Goal: Find specific page/section: Find specific page/section

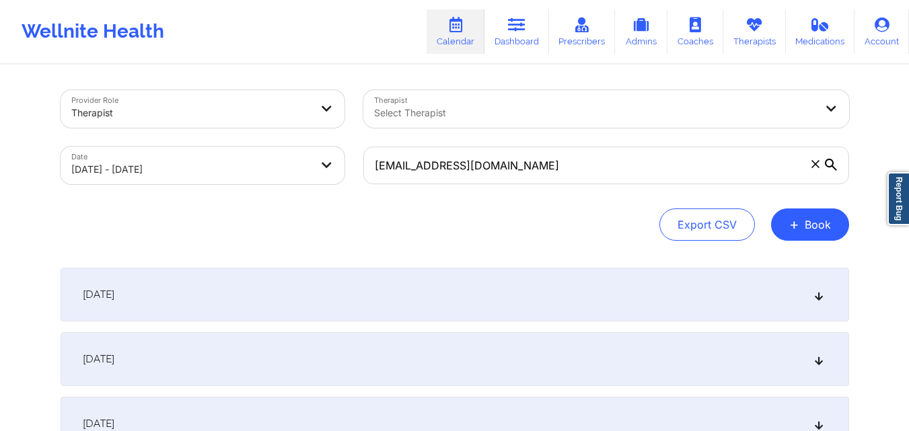
click at [380, 164] on input "[EMAIL_ADDRESS][DOMAIN_NAME]" at bounding box center [606, 166] width 486 height 38
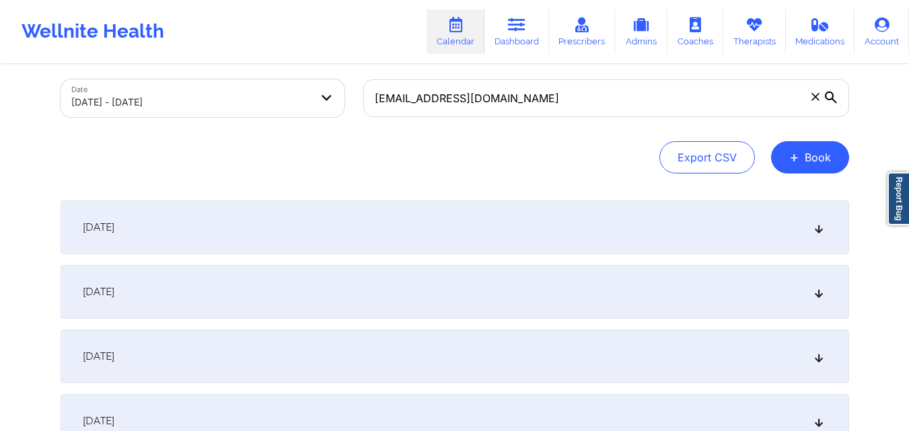
click at [332, 281] on div "[DATE]" at bounding box center [455, 292] width 789 height 54
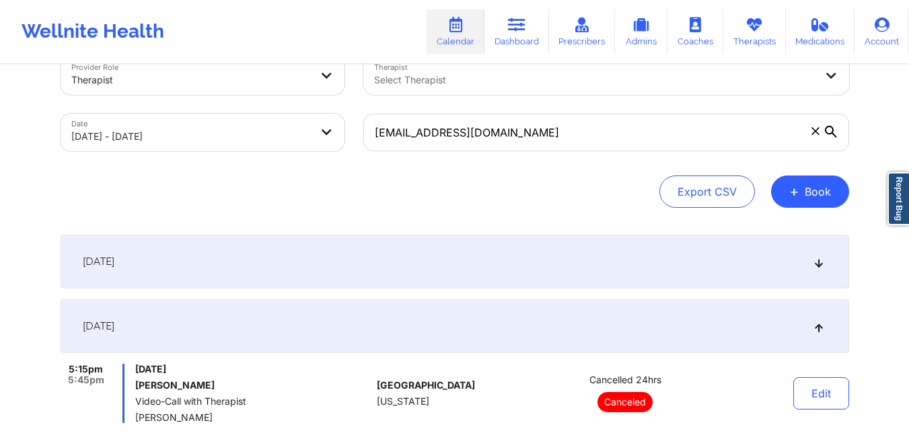
scroll to position [0, 0]
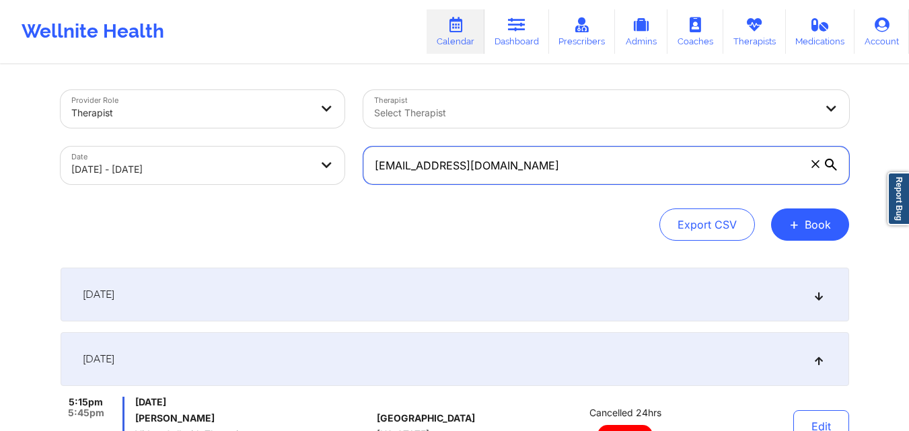
click at [538, 167] on input "[EMAIL_ADDRESS][DOMAIN_NAME]" at bounding box center [606, 166] width 486 height 38
paste input "weswoods@yahoo"
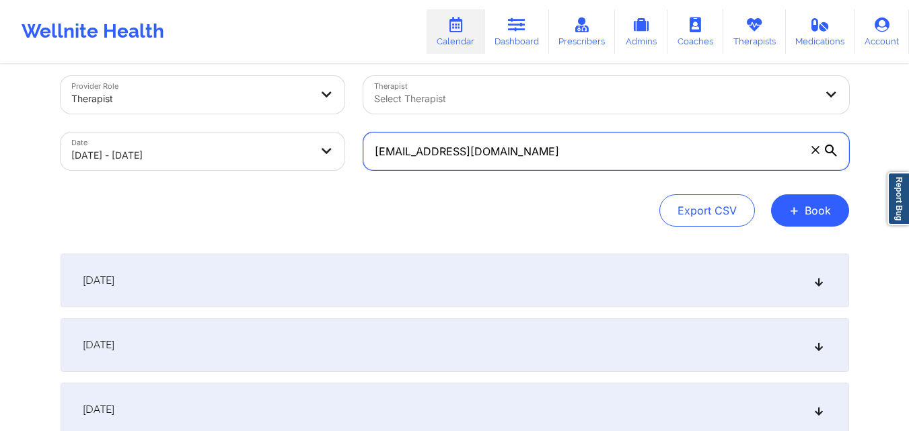
scroll to position [336, 0]
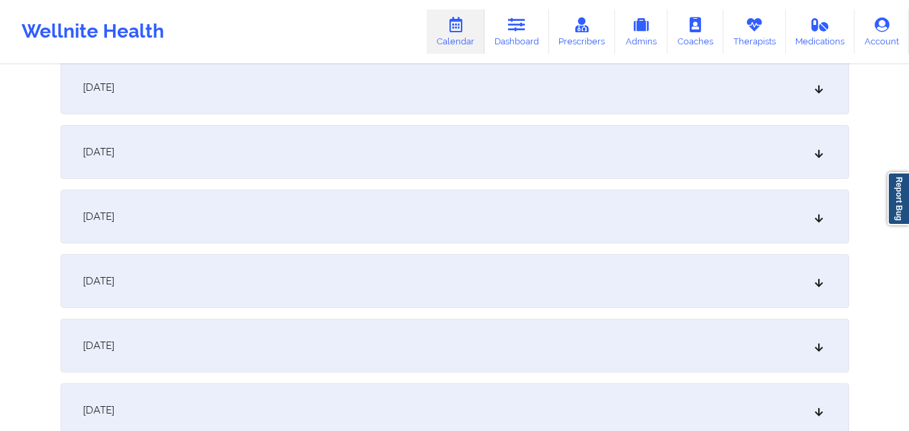
type input "weswoods@yahoo.com"
click at [447, 329] on div "October 6, 2025" at bounding box center [455, 346] width 789 height 54
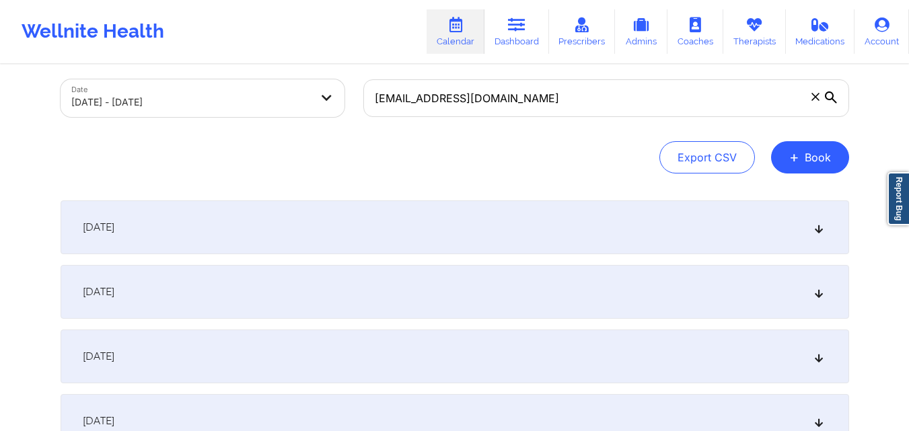
scroll to position [0, 0]
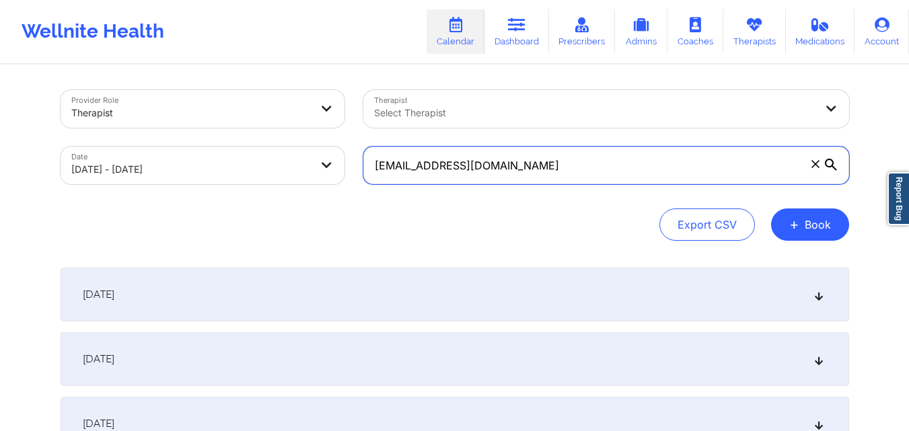
click at [564, 172] on input "weswoods@yahoo.com" at bounding box center [606, 166] width 486 height 38
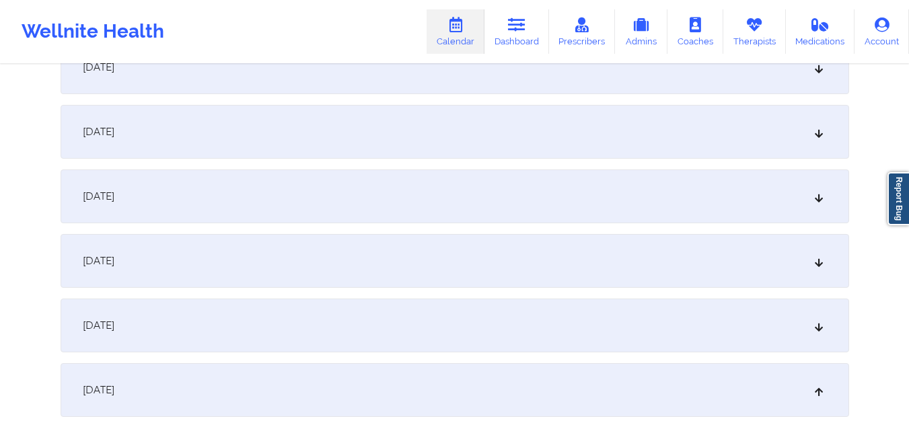
scroll to position [336, 0]
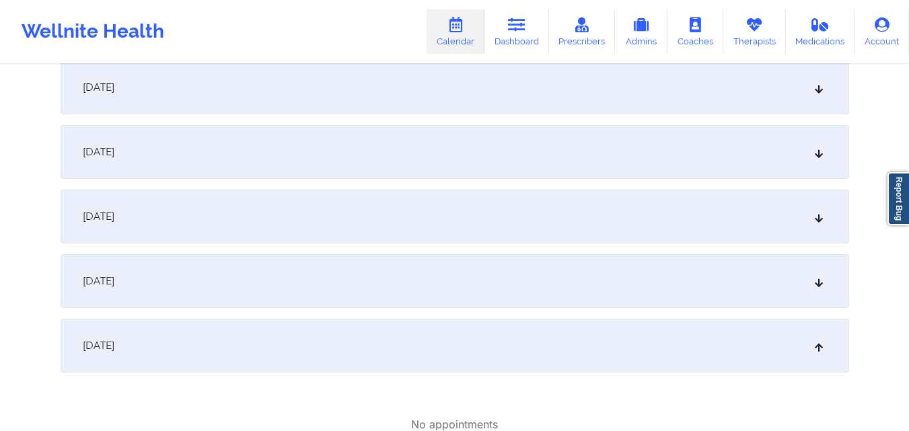
click at [309, 354] on div "October 6, 2025" at bounding box center [455, 346] width 789 height 54
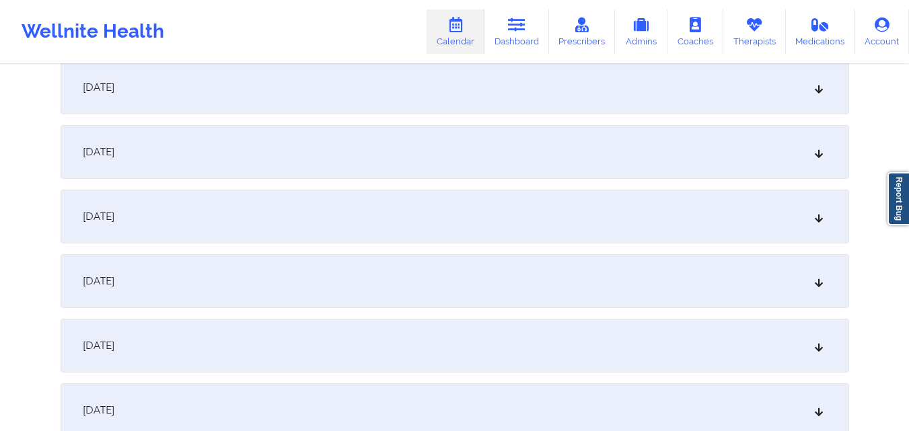
scroll to position [471, 0]
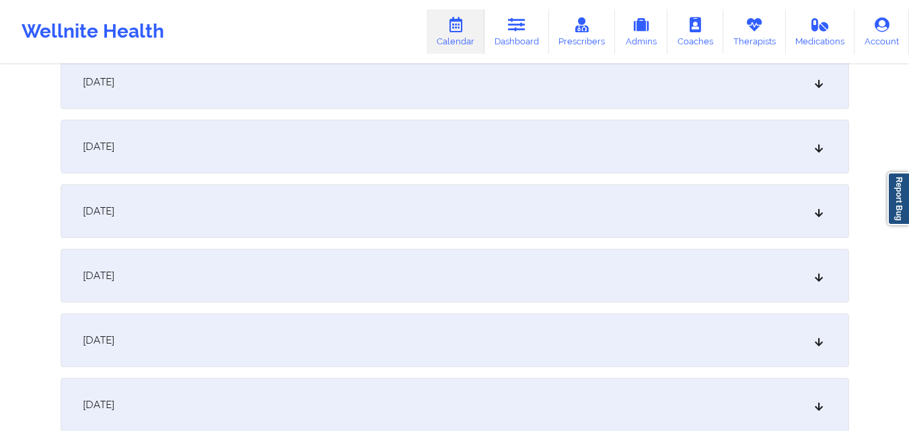
click at [461, 223] on div "October 6, 2025" at bounding box center [455, 211] width 789 height 54
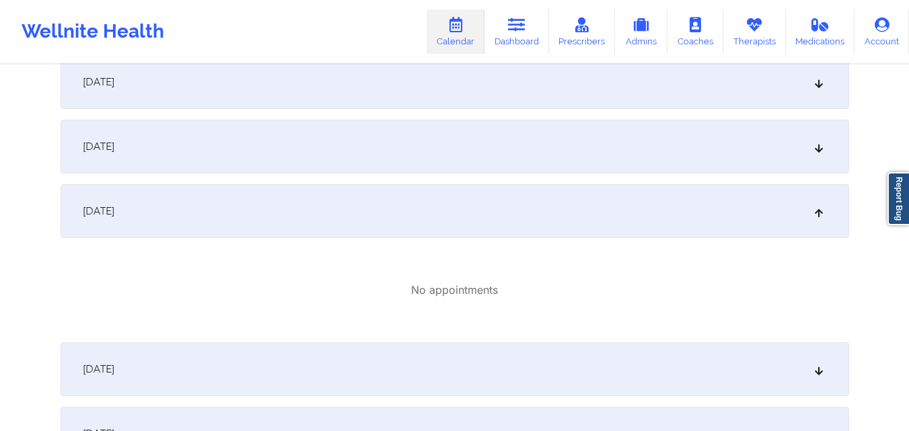
click at [461, 223] on div "October 6, 2025" at bounding box center [455, 211] width 789 height 54
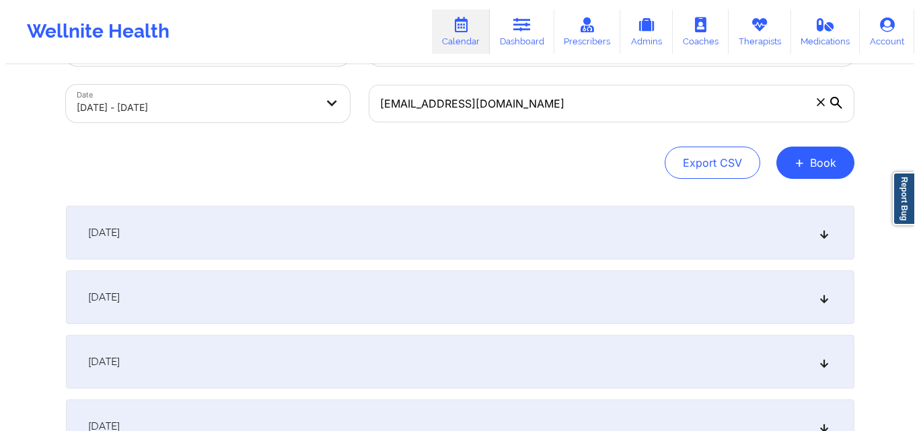
scroll to position [0, 0]
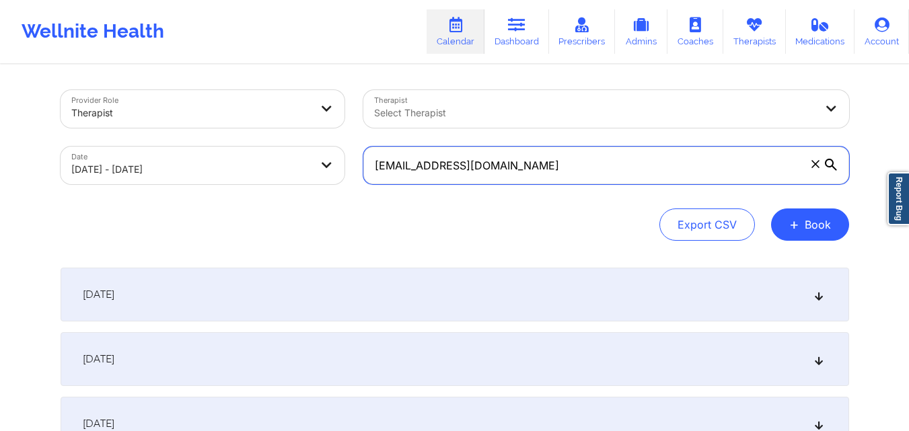
click at [555, 164] on input "weswoods@yahoo.com" at bounding box center [606, 166] width 486 height 38
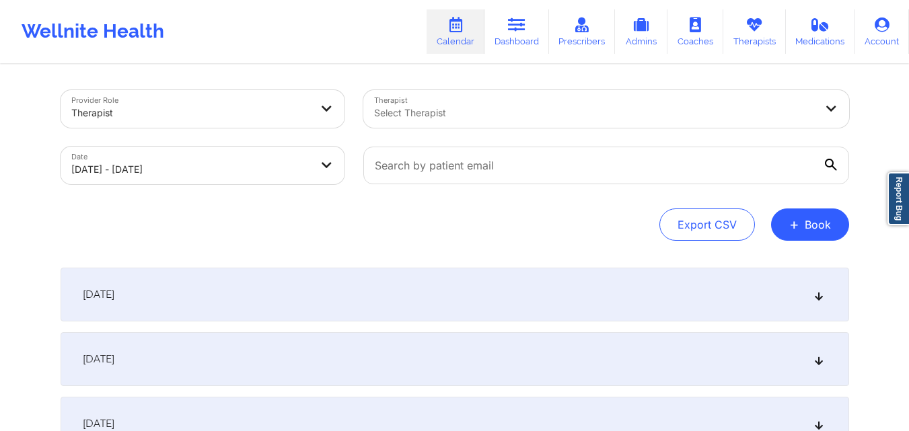
select select "2025-8"
select select "2025-9"
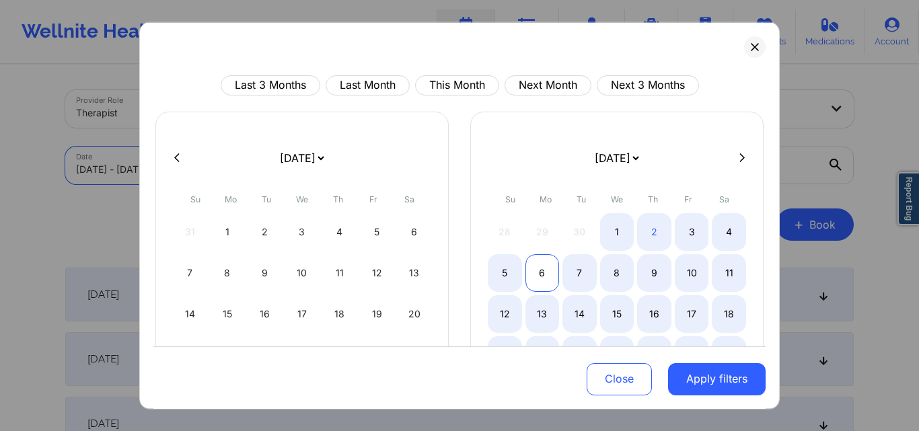
click at [548, 275] on div "6" at bounding box center [543, 273] width 34 height 38
select select "2025-9"
select select "2025-10"
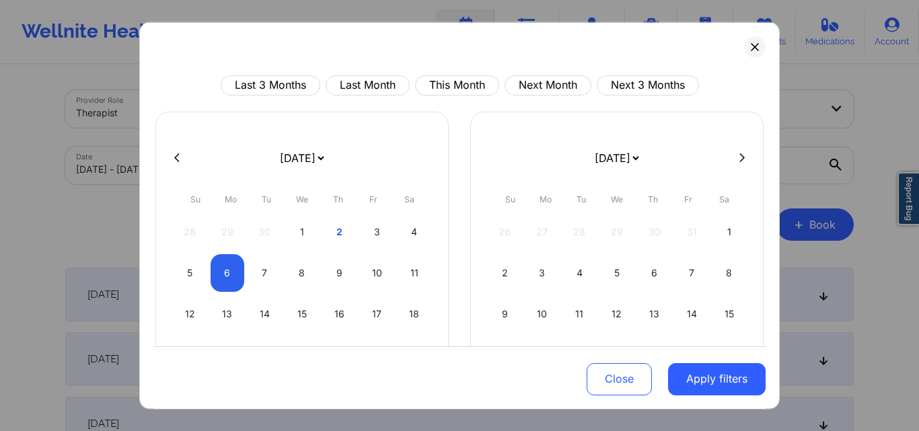
select select "2025-9"
select select "2025-10"
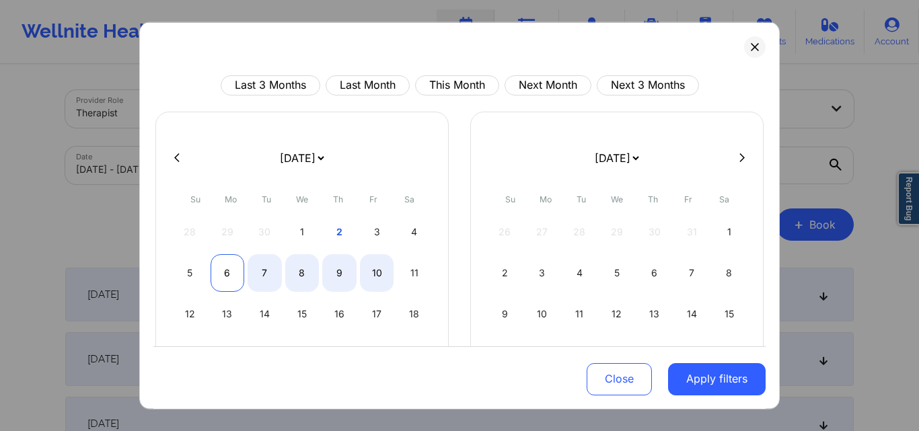
select select "2025-9"
select select "2025-10"
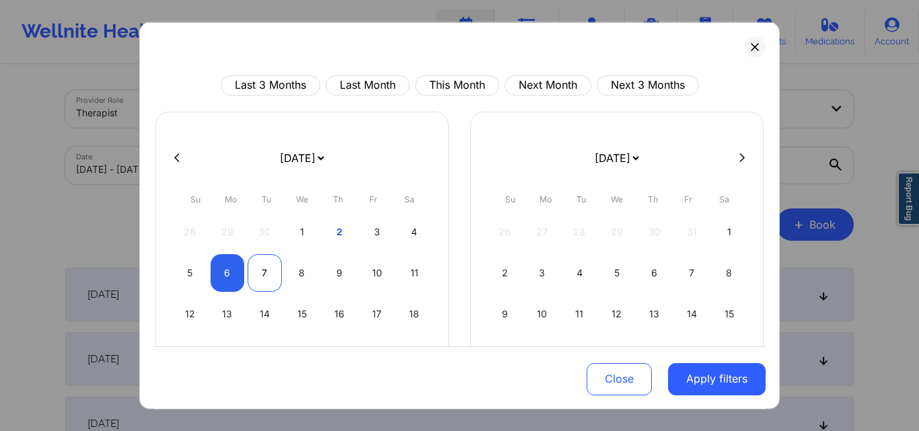
select select "2025-9"
select select "2025-10"
click at [261, 270] on div "7" at bounding box center [265, 273] width 34 height 38
select select "2025-9"
select select "2025-10"
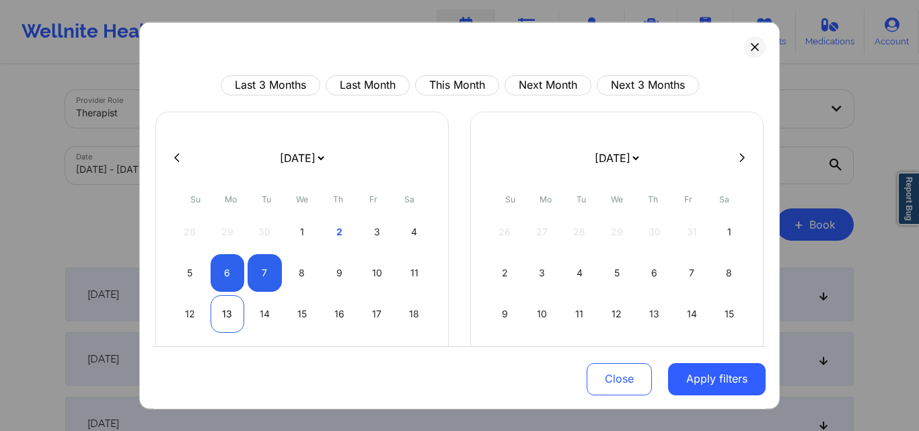
click at [213, 318] on div "13" at bounding box center [228, 314] width 34 height 38
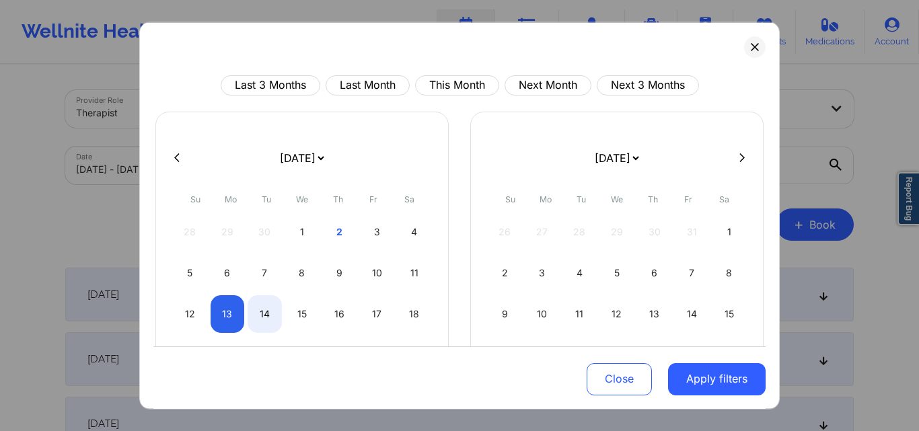
select select "2025-9"
select select "2025-10"
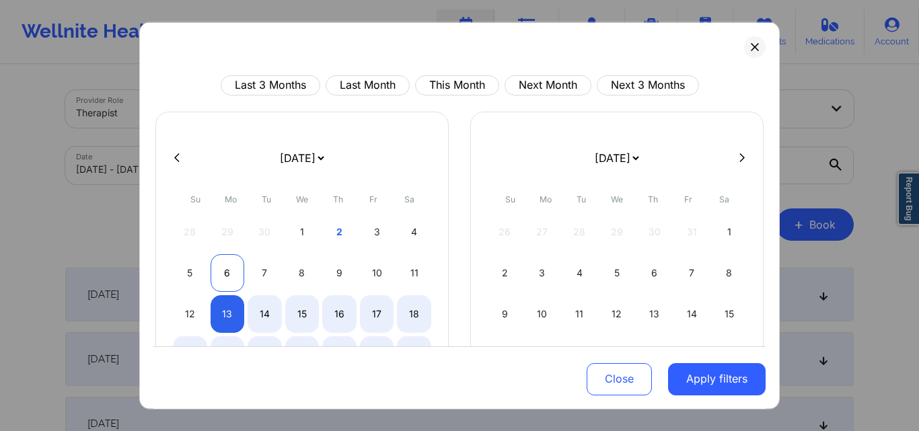
select select "2025-9"
select select "2025-10"
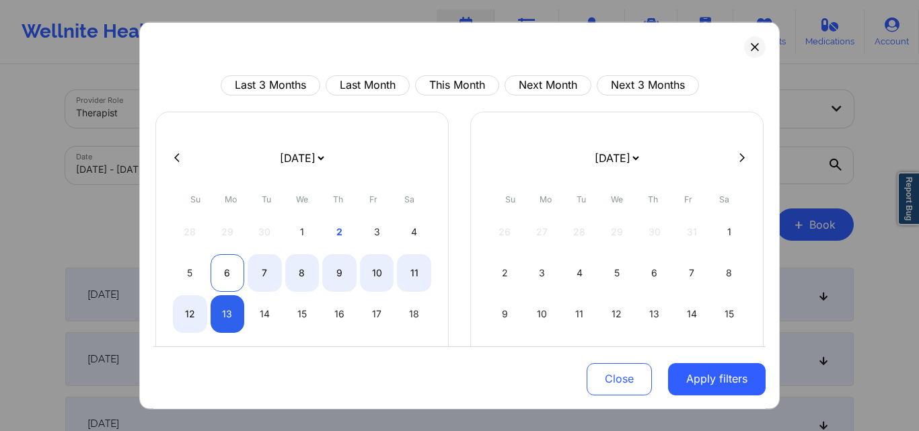
click at [223, 273] on div "6" at bounding box center [228, 273] width 34 height 38
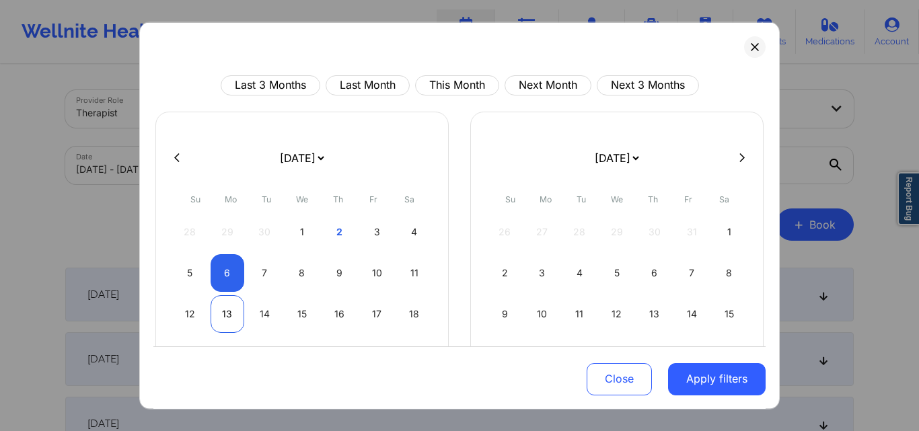
select select "2025-9"
select select "2025-10"
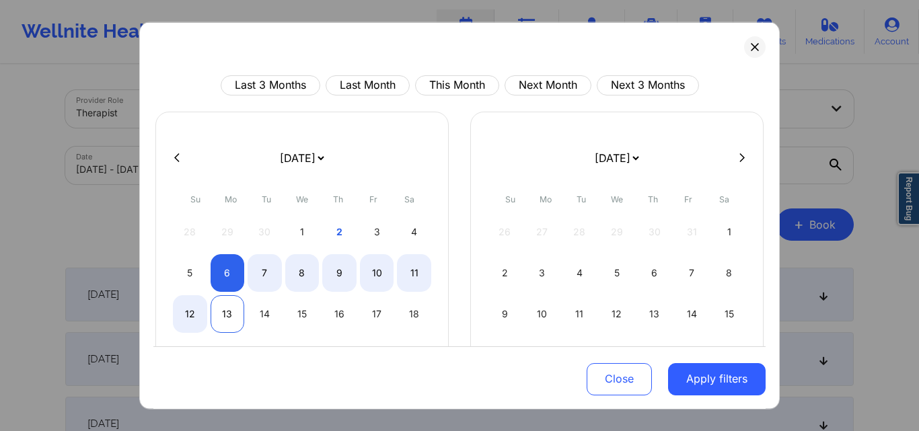
click at [227, 308] on div "13" at bounding box center [228, 314] width 34 height 38
select select "2025-9"
select select "2025-10"
click at [222, 313] on div "13" at bounding box center [228, 314] width 34 height 38
select select "2025-9"
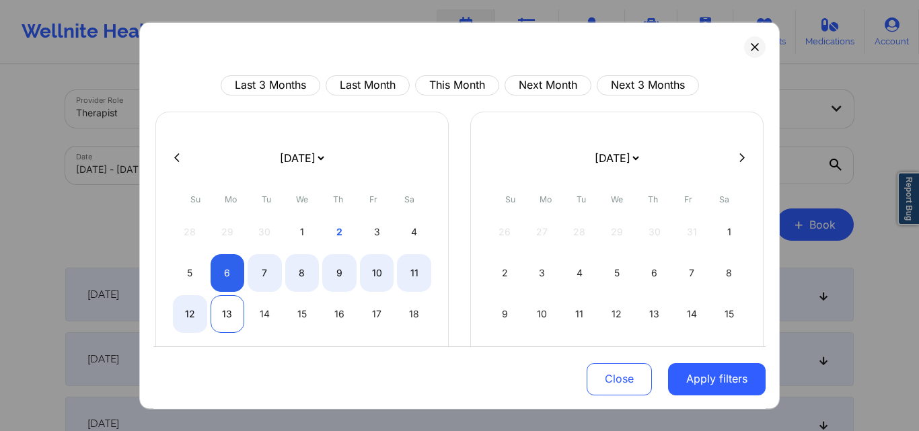
select select "2025-10"
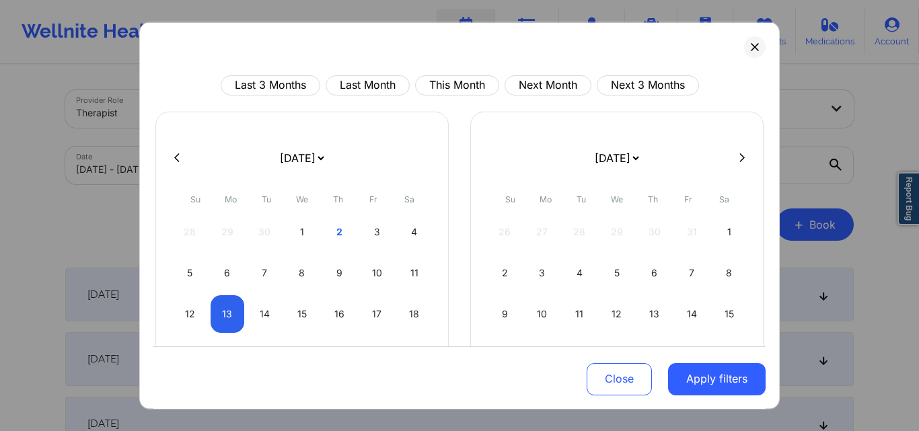
select select "2025-9"
select select "2025-10"
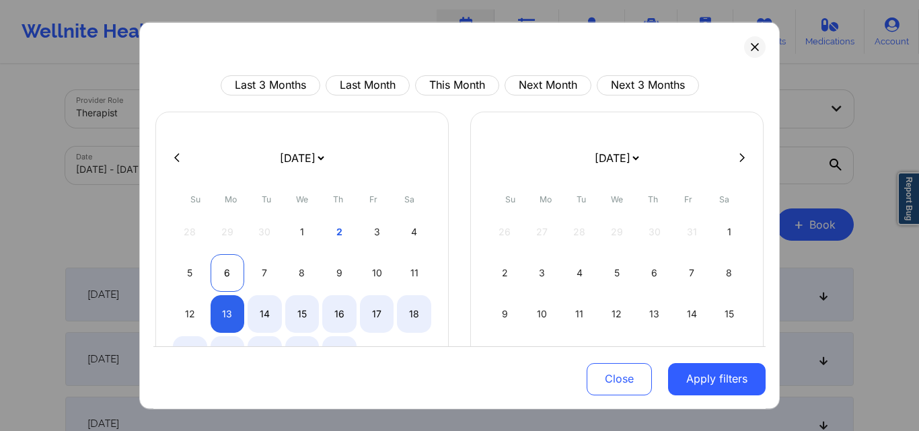
select select "2025-9"
select select "2025-10"
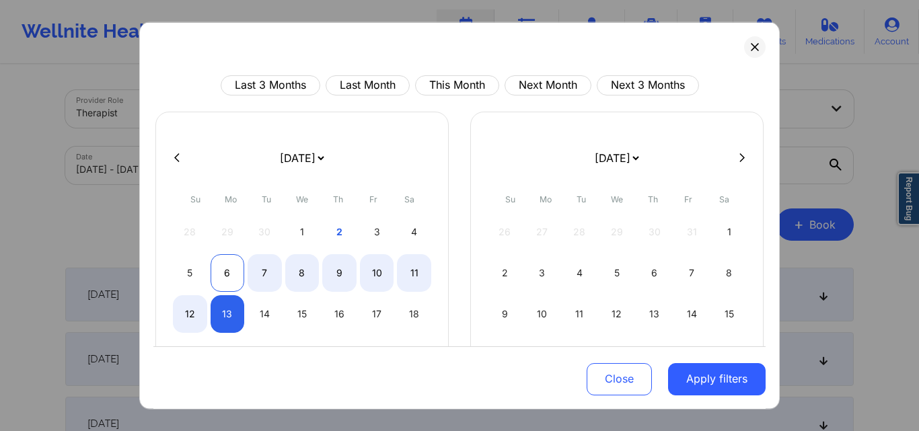
click at [221, 266] on div "6" at bounding box center [228, 273] width 34 height 38
select select "2025-9"
select select "2025-10"
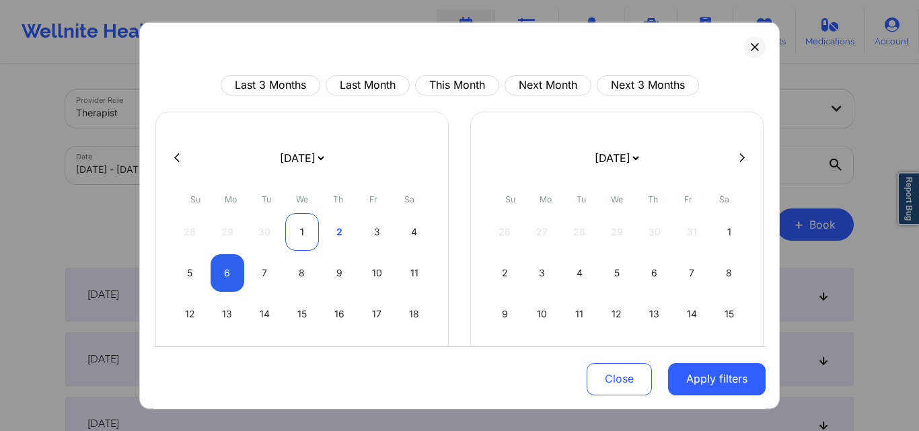
select select "2025-9"
select select "2025-10"
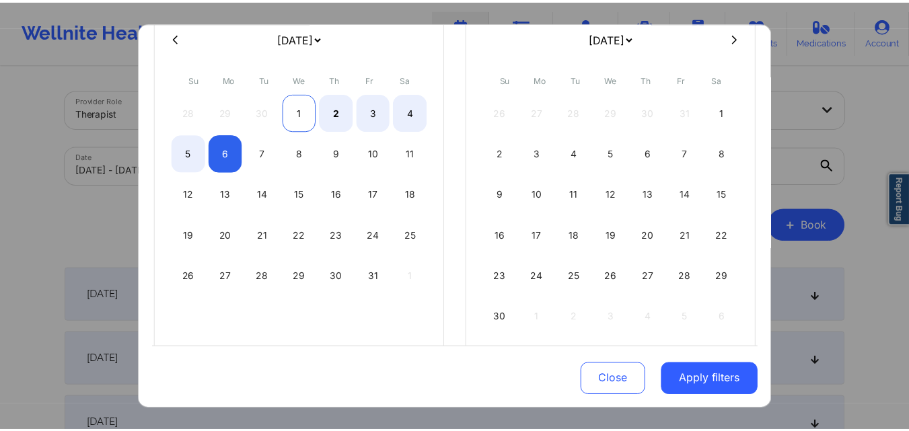
scroll to position [135, 0]
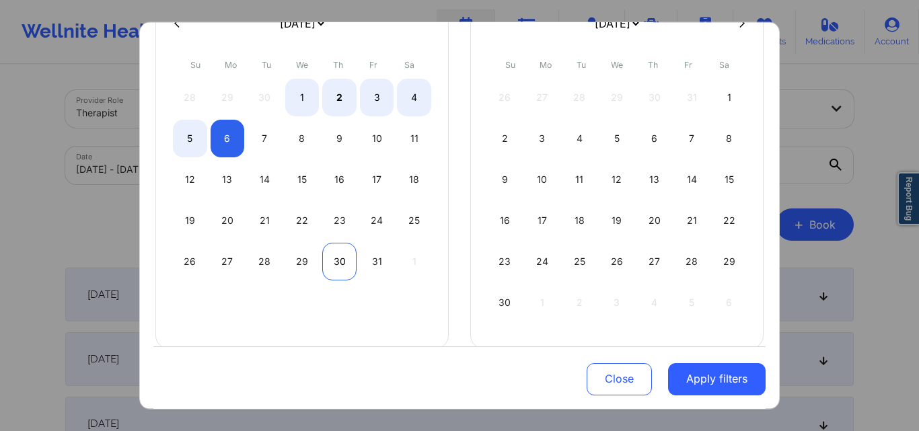
select select "2025-9"
select select "2025-10"
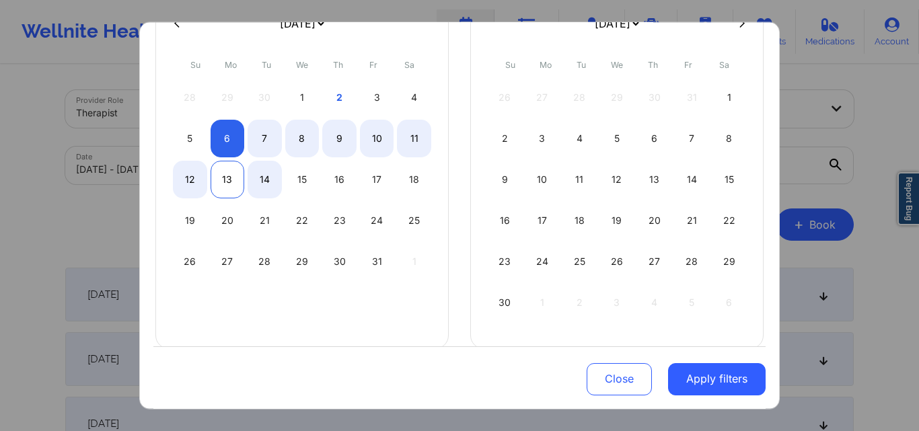
select select "2025-9"
select select "2025-10"
select select "2025-9"
select select "2025-10"
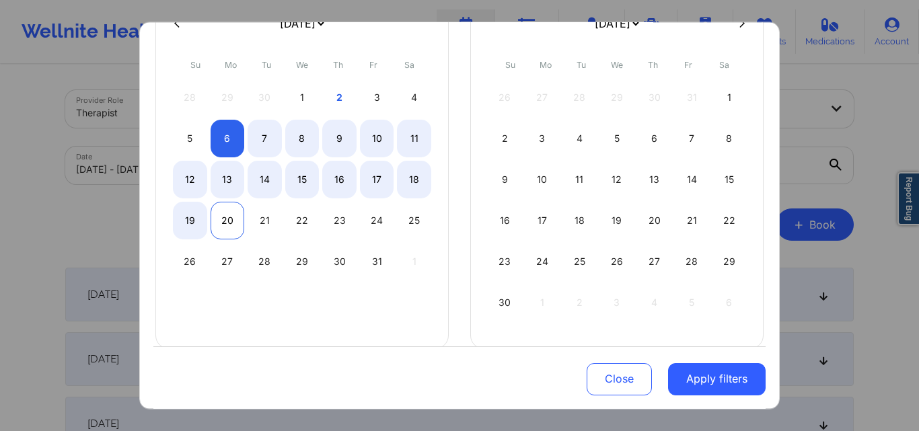
click at [221, 218] on div "20" at bounding box center [228, 220] width 34 height 38
select select "2025-9"
select select "2025-10"
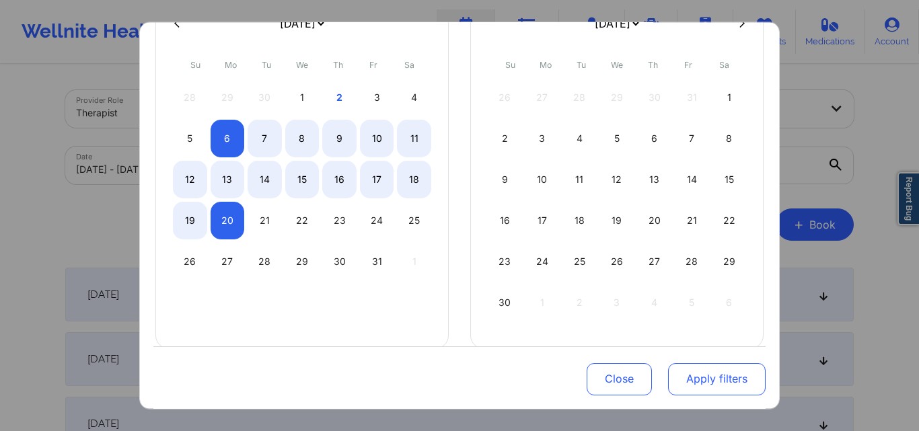
click at [688, 383] on button "Apply filters" at bounding box center [717, 379] width 98 height 32
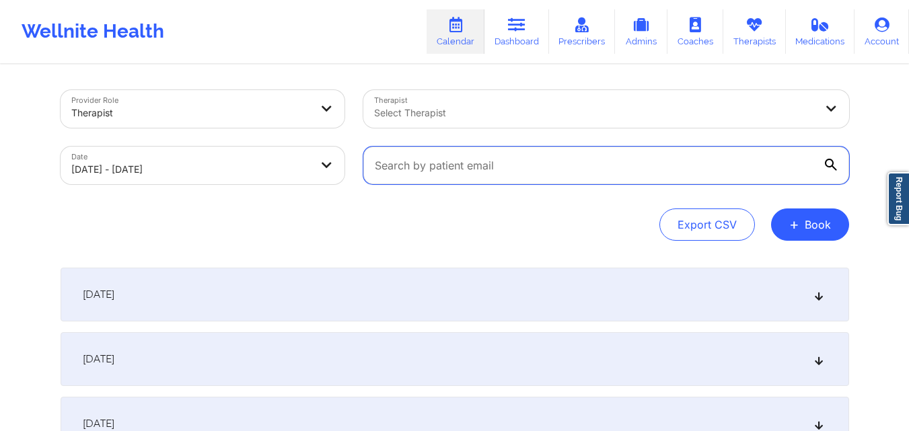
click at [486, 173] on input "text" at bounding box center [606, 166] width 486 height 38
paste input "weswoods@yahoo.com"
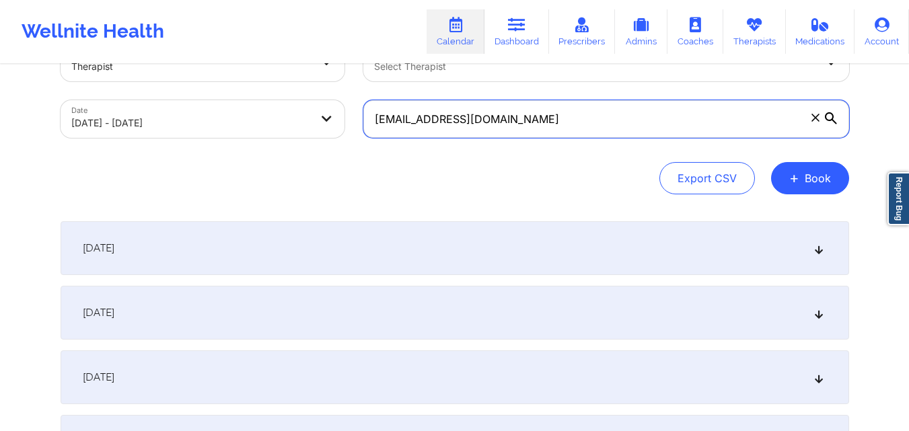
scroll to position [67, 0]
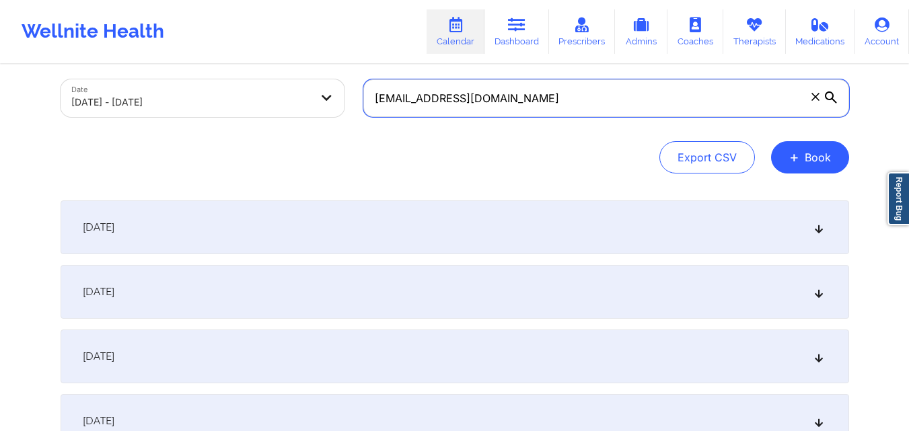
type input "weswoods@yahoo.com"
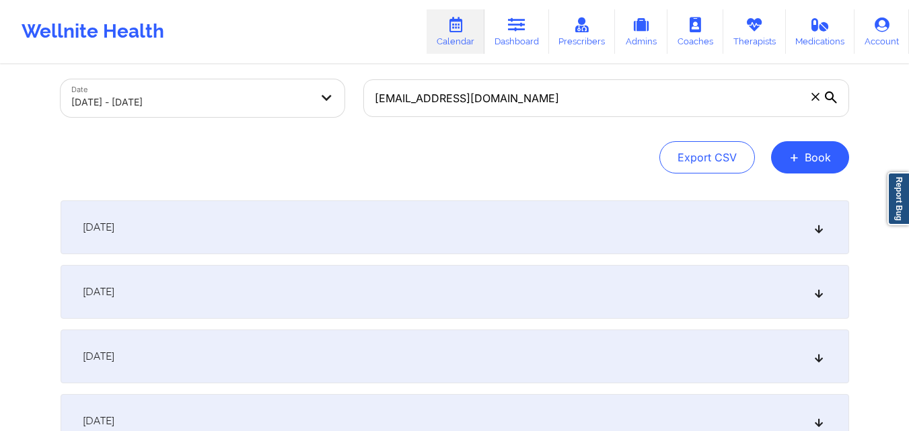
click at [361, 211] on div "October 6, 2025" at bounding box center [455, 228] width 789 height 54
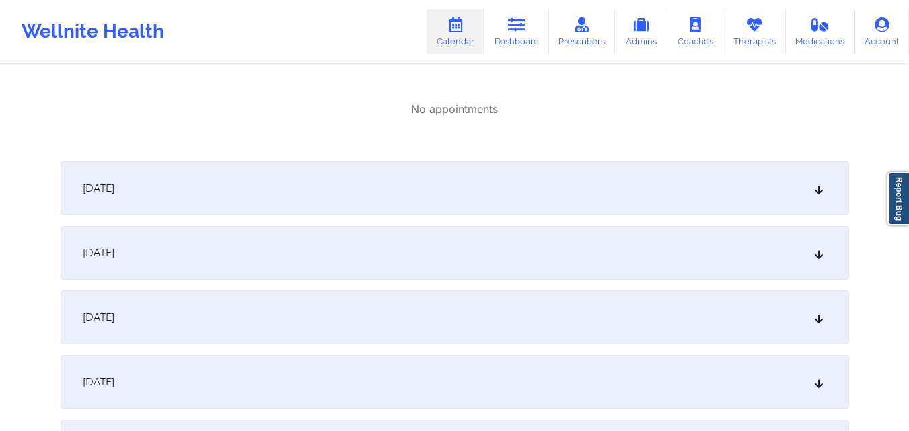
scroll to position [269, 0]
click at [364, 165] on div "October 7, 2025" at bounding box center [455, 184] width 789 height 54
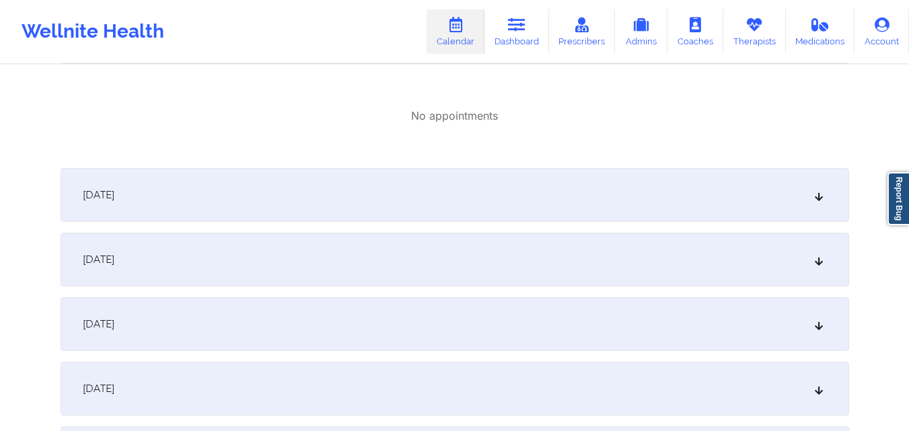
scroll to position [538, 0]
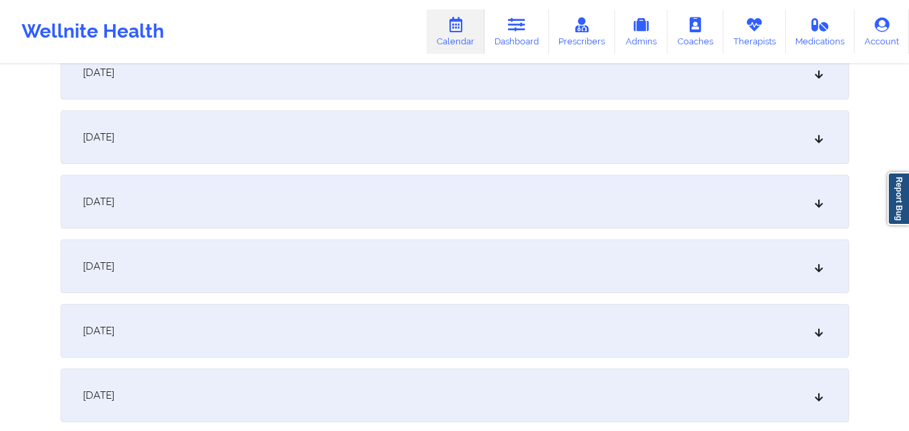
click at [346, 389] on div "October 13, 2025" at bounding box center [455, 396] width 789 height 54
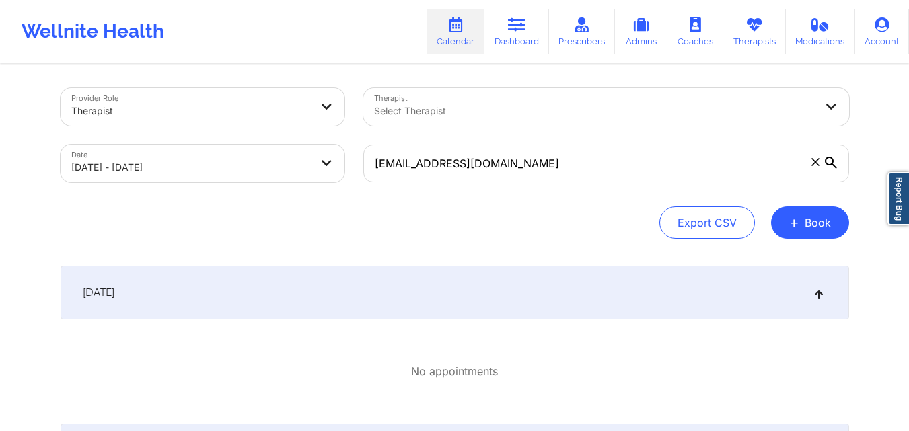
scroll to position [0, 0]
click at [815, 168] on icon at bounding box center [816, 164] width 8 height 8
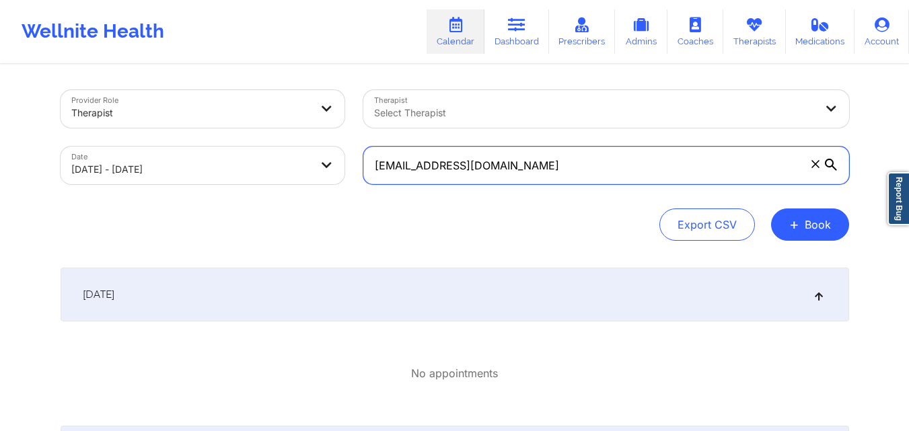
click at [815, 168] on input "weswoods@yahoo.com" at bounding box center [606, 166] width 486 height 38
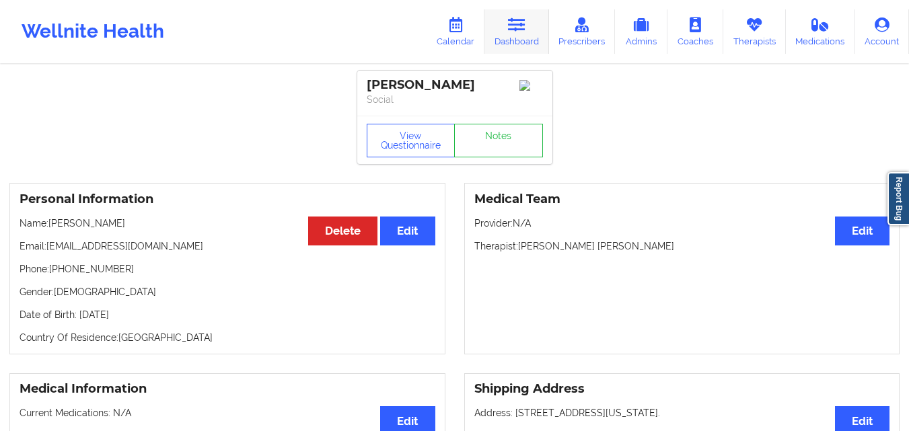
click at [517, 31] on icon at bounding box center [516, 24] width 17 height 15
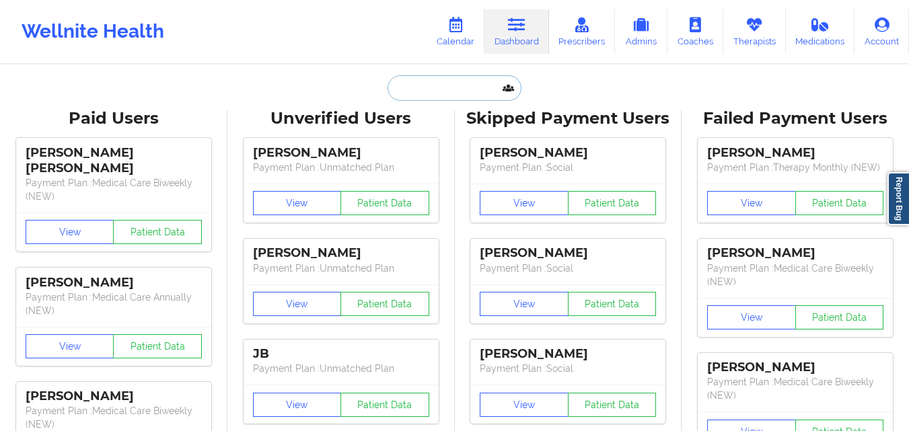
click at [427, 96] on input "text" at bounding box center [454, 88] width 133 height 26
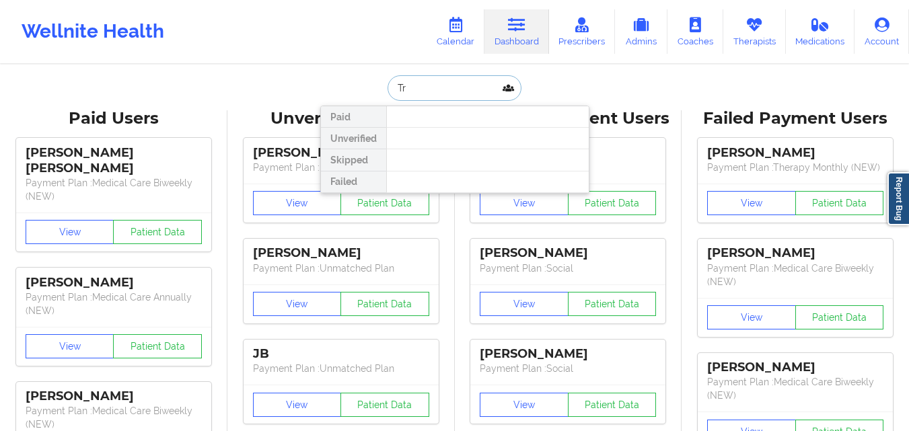
type input "T"
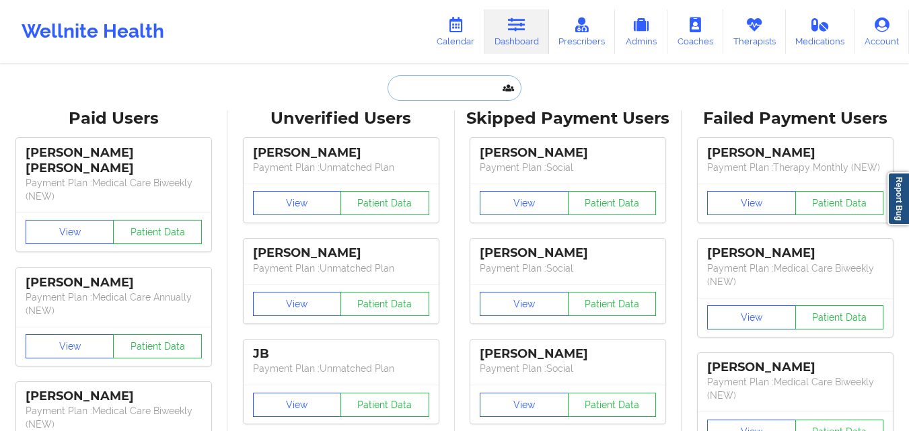
paste input "[EMAIL_ADDRESS][DOMAIN_NAME]"
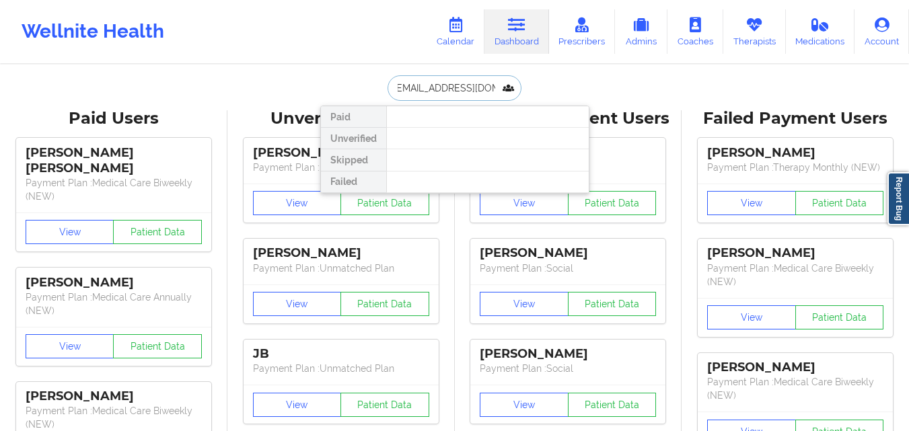
type input "[EMAIL_ADDRESS][DOMAIN_NAME]"
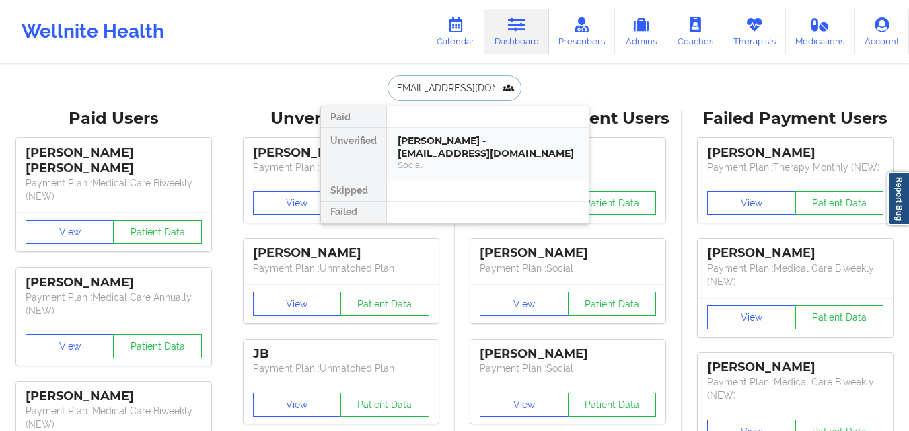
click at [503, 151] on div "[PERSON_NAME] - [EMAIL_ADDRESS][DOMAIN_NAME]" at bounding box center [488, 147] width 180 height 25
